Goal: Information Seeking & Learning: Learn about a topic

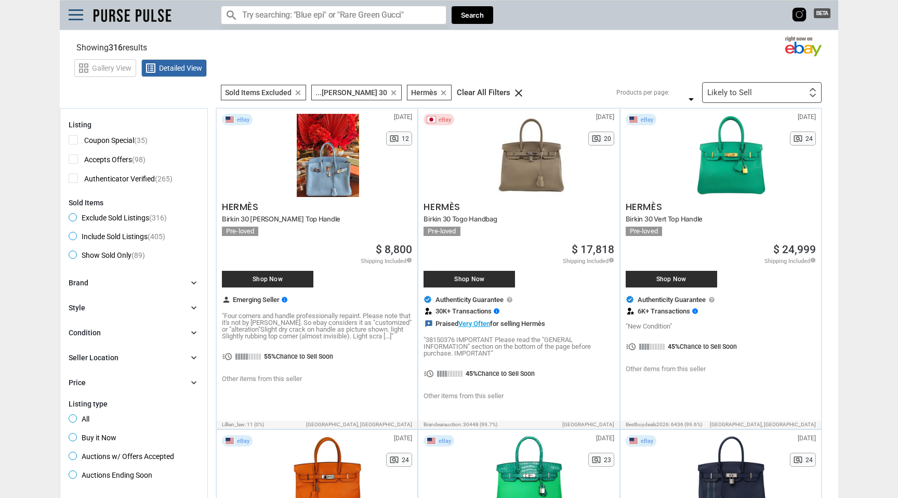
click at [751, 95] on div "Likely to Sell Likely to Sell Coupon Discount Amount First or Last Chance to Bu…" at bounding box center [761, 92] width 119 height 21
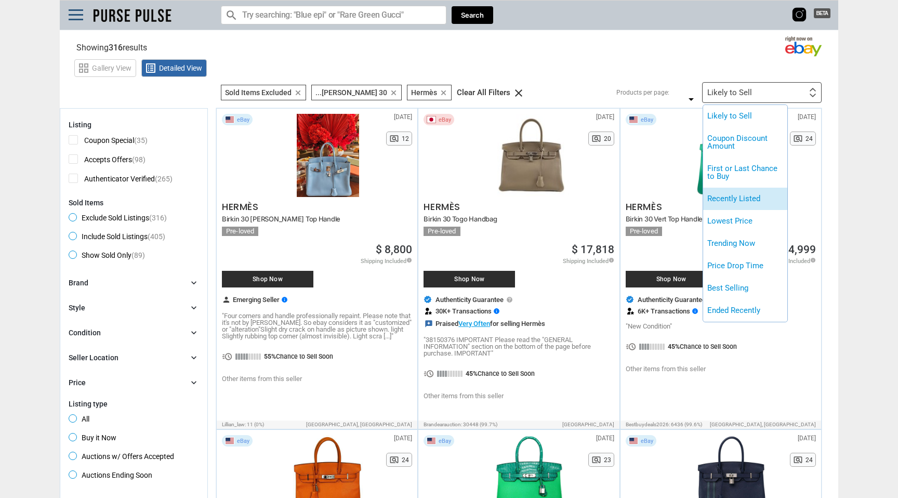
click at [735, 206] on li "Recently Listed" at bounding box center [745, 199] width 84 height 22
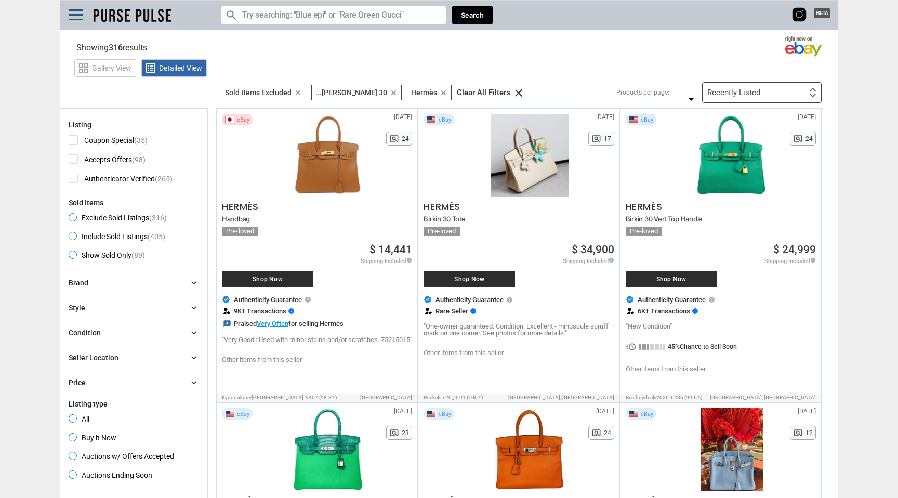
click at [806, 117] on span "[DATE]" at bounding box center [806, 117] width 18 height 6
click at [150, 26] on div "BETA" at bounding box center [120, 17] width 107 height 23
click at [135, 12] on img at bounding box center [132, 15] width 84 height 19
click at [119, 35] on section "Showing 316 results Loading Results ... (21.98%)" at bounding box center [449, 45] width 778 height 20
click at [119, 25] on div "BETA" at bounding box center [120, 17] width 107 height 23
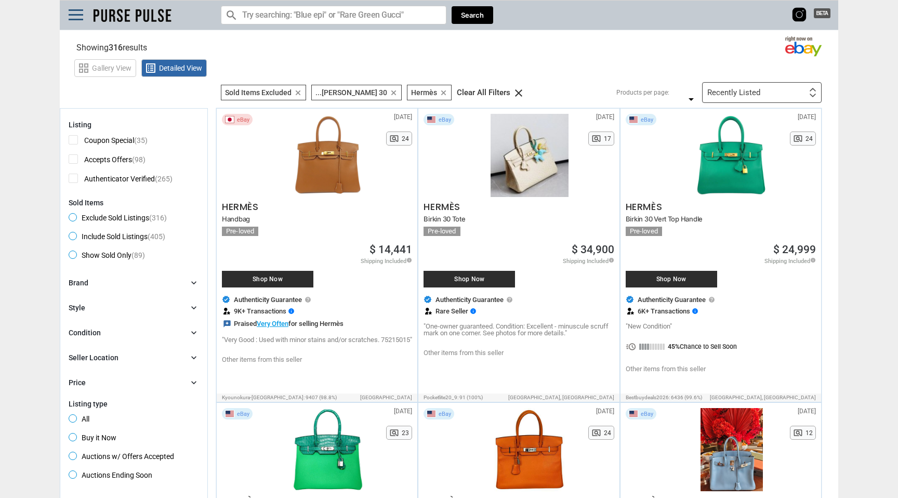
click at [125, 18] on img at bounding box center [132, 15] width 84 height 19
click at [82, 21] on div "BETA" at bounding box center [120, 17] width 107 height 23
click at [81, 14] on span at bounding box center [76, 15] width 15 height 2
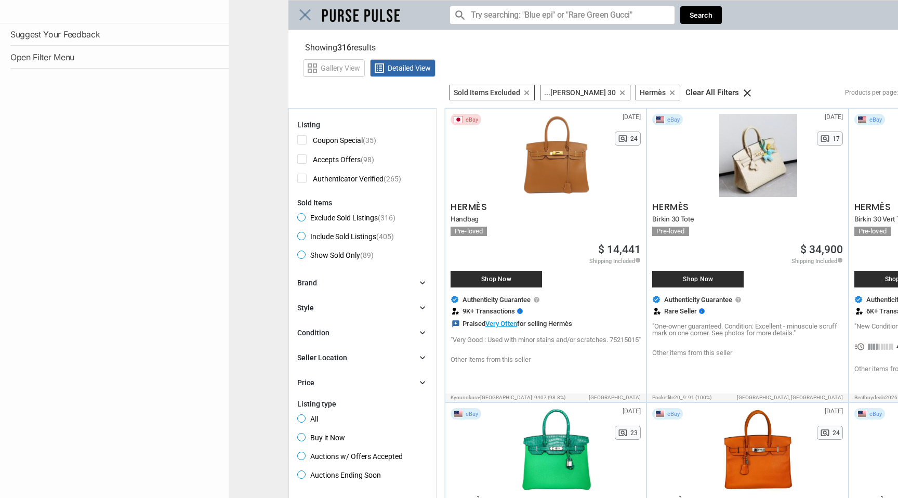
click at [81, 14] on div "Menu" at bounding box center [114, 11] width 229 height 23
click at [337, 14] on div "Close menu" at bounding box center [678, 249] width 898 height 498
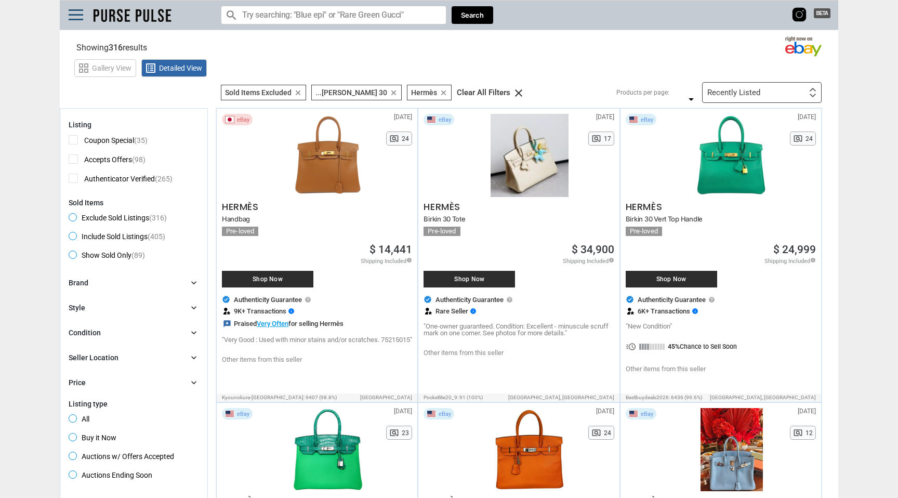
click at [161, 16] on img at bounding box center [132, 15] width 84 height 19
click at [389, 16] on input "Search for models" at bounding box center [333, 15] width 225 height 19
click at [300, 21] on input "Search for models" at bounding box center [333, 15] width 225 height 19
type input "birkin 30"
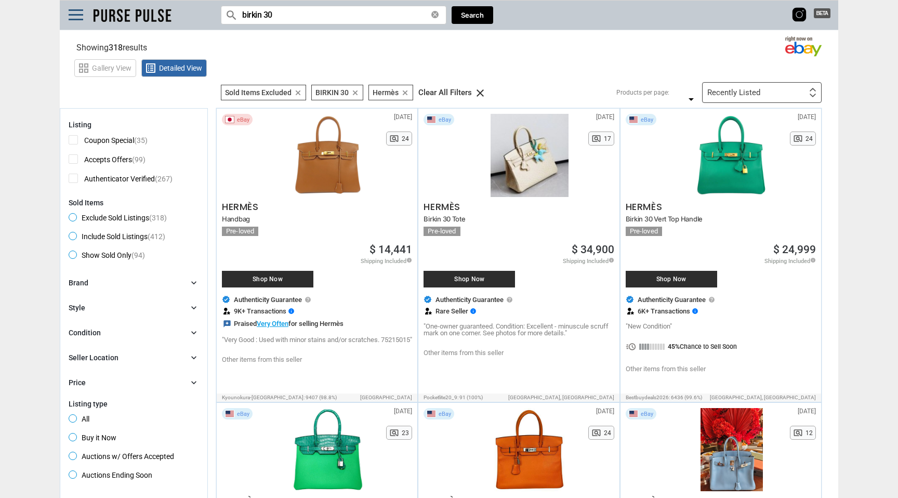
click at [440, 92] on div "Clear All Filters" at bounding box center [445, 93] width 54 height 8
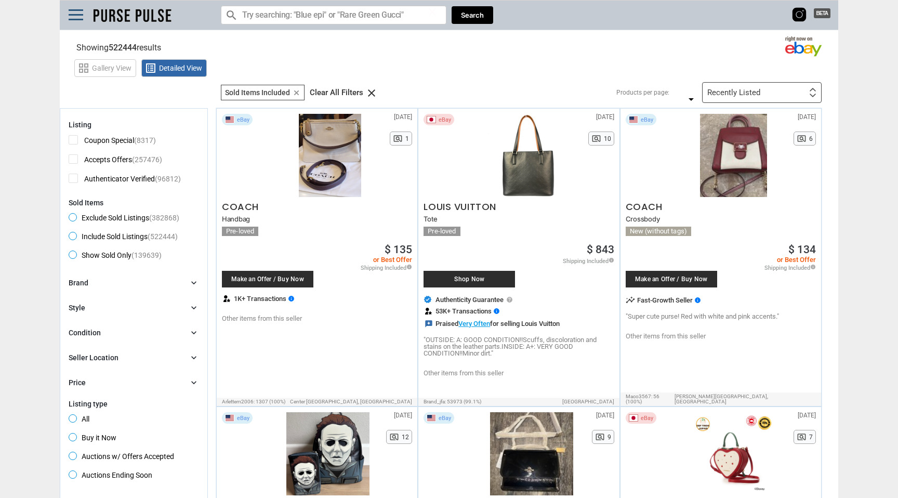
click at [325, 18] on input "Search for models" at bounding box center [333, 15] width 225 height 19
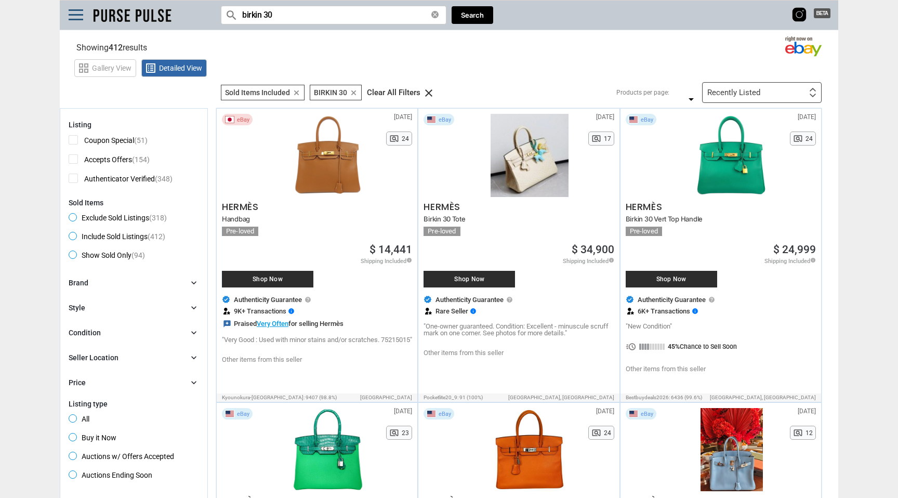
type input "birkin 30"
click at [73, 214] on span "Exclude Sold Listings (318)" at bounding box center [118, 219] width 98 height 12
click at [735, 92] on div "Recently Listed" at bounding box center [733, 93] width 53 height 8
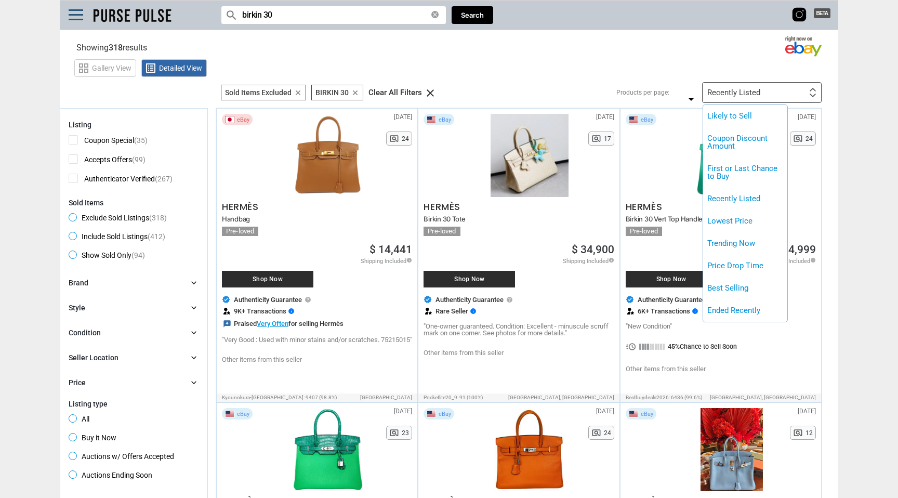
click at [897, 183] on div at bounding box center [449, 249] width 898 height 498
